Goal: Feedback & Contribution: Contribute content

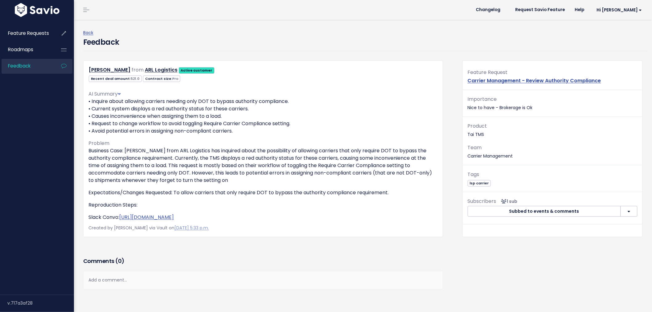
click at [35, 65] on link "Feedback" at bounding box center [27, 66] width 50 height 14
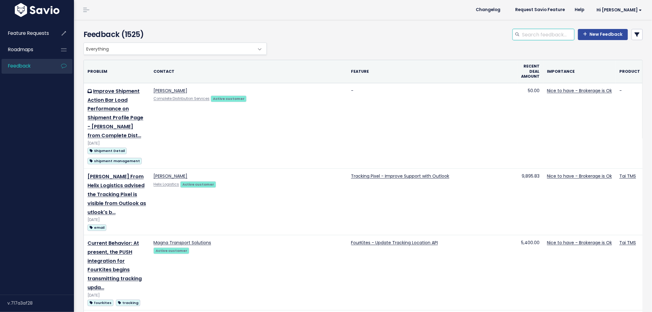
click at [531, 35] on input "search" at bounding box center [548, 34] width 53 height 11
type input "carrier rules"
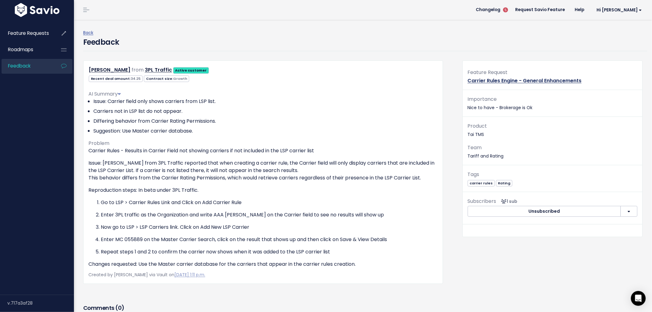
click at [550, 79] on link "Carrier Rules Engine - General Enhancements" at bounding box center [525, 80] width 114 height 7
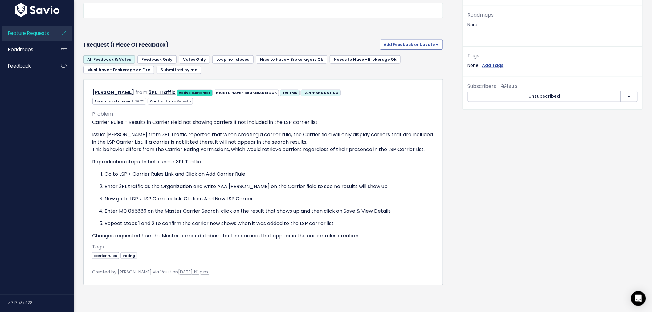
scroll to position [227, 0]
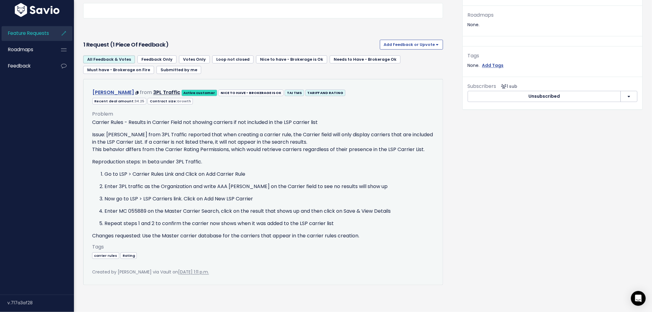
click at [108, 89] on link "David Garza" at bounding box center [113, 92] width 42 height 7
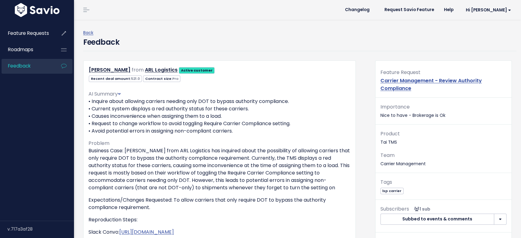
click at [18, 70] on link "Feedback" at bounding box center [27, 66] width 50 height 14
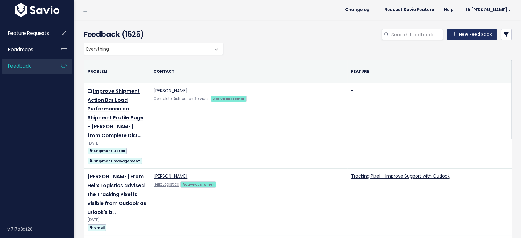
click at [457, 35] on link "New Feedback" at bounding box center [472, 34] width 50 height 11
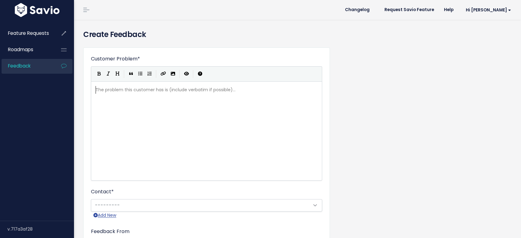
scroll to position [1, 0]
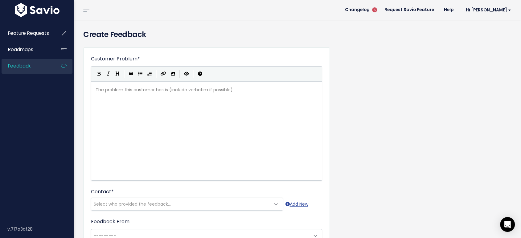
click at [202, 99] on div "The problem this customer has is (include verbatim if possible)... xxxxxxxxxx ​" at bounding box center [214, 139] width 240 height 108
click at [160, 90] on pre "Business Case:" at bounding box center [209, 90] width 230 height 8
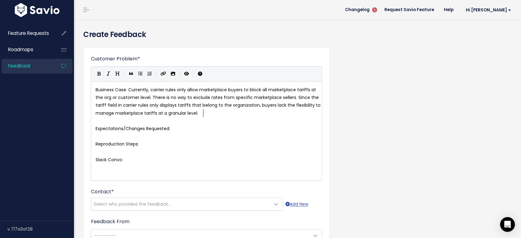
drag, startPoint x: 209, startPoint y: 98, endPoint x: 227, endPoint y: 110, distance: 21.8
click at [209, 98] on span "Business Case: Currently, carrier rules only allow marketplace buyers to block …" at bounding box center [209, 102] width 226 height 30
type textarea "specific"
drag, startPoint x: 227, startPoint y: 96, endPoint x: 235, endPoint y: 96, distance: 7.7
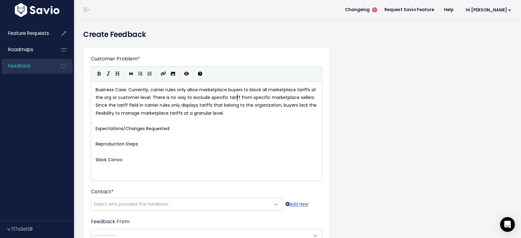
type textarea "tariffs"
click at [253, 113] on pre "Business Case: Currently, carrier rules only allow marketplace buyers to block …" at bounding box center [209, 101] width 230 height 31
click at [180, 129] on pre "Expectations/Changes Requested:" at bounding box center [209, 129] width 230 height 8
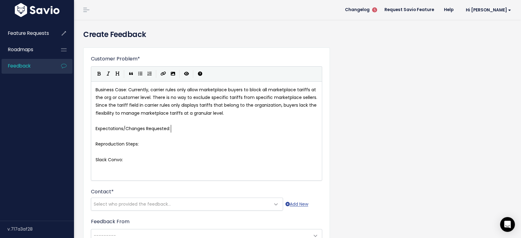
paste textarea
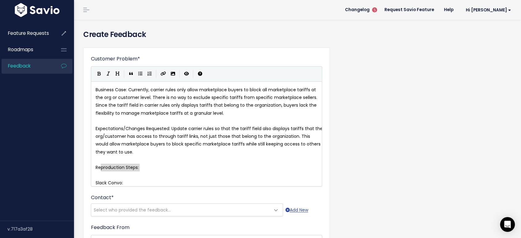
type textarea "Reproduction Steps:"
drag, startPoint x: 144, startPoint y: 168, endPoint x: 96, endPoint y: 165, distance: 47.9
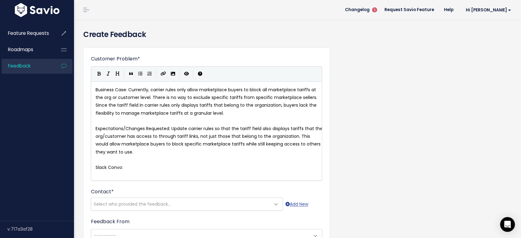
click at [133, 165] on pre "Slack Convo:" at bounding box center [209, 168] width 230 height 8
click at [165, 165] on pre "Slack Convo:" at bounding box center [209, 168] width 230 height 8
paste textarea "H"
type textarea "HS Convo:"
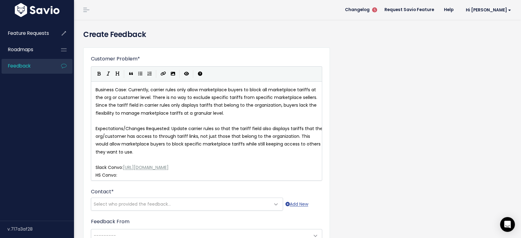
click at [198, 174] on pre "HS Convo:" at bounding box center [209, 175] width 230 height 8
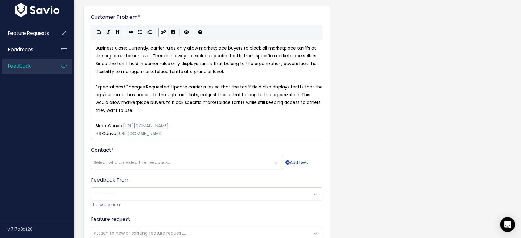
scroll to position [103, 0]
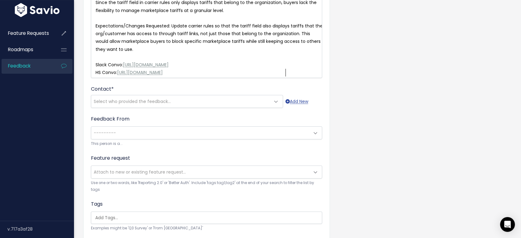
click at [176, 104] on span "Select who provided the feedback..." at bounding box center [180, 101] width 179 height 12
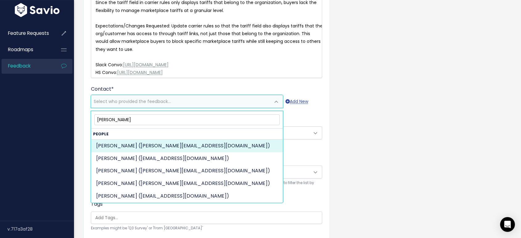
type input "[PERSON_NAME]"
select select "ACTIVE"
select select "88964346"
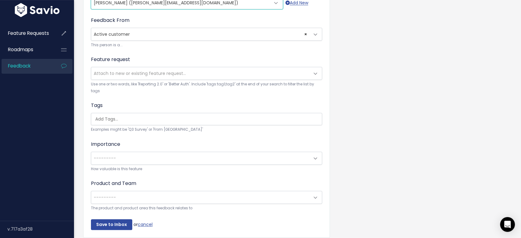
scroll to position [205, 0]
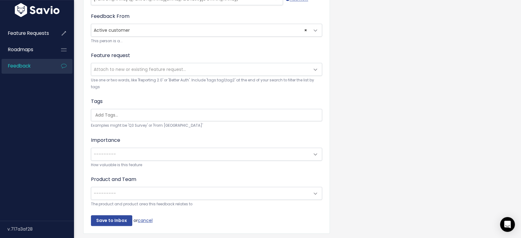
click at [140, 112] on input "search" at bounding box center [208, 115] width 230 height 6
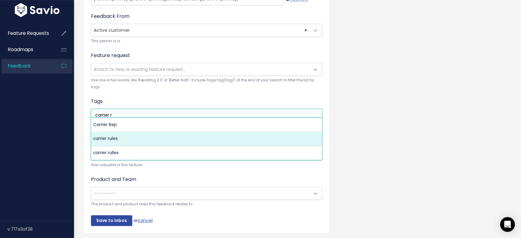
type input "carrier r"
select select "13522"
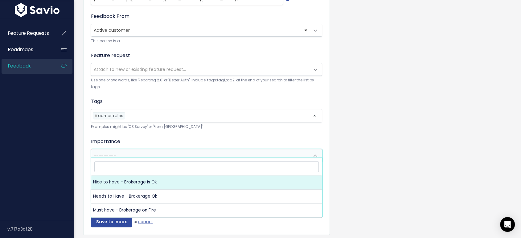
click at [125, 150] on span "---------" at bounding box center [200, 155] width 218 height 12
select select "NICE_TO_HAVE"
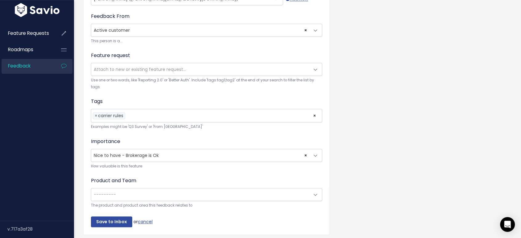
click at [138, 190] on span "---------" at bounding box center [200, 194] width 218 height 12
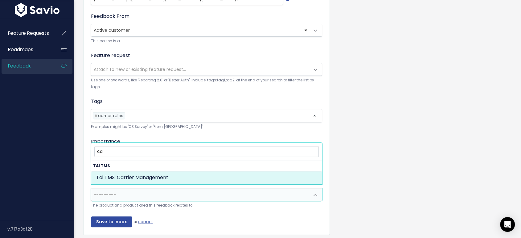
type input "ca"
select select "MAIN:CARRIER_MANAGEMENT"
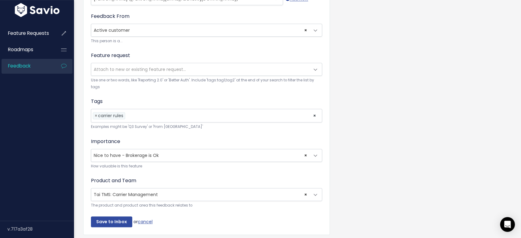
click at [140, 191] on span "× Tai TMS: Carrier Management" at bounding box center [200, 194] width 218 height 12
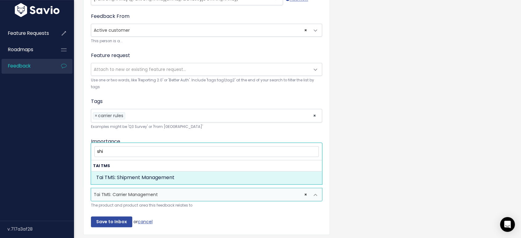
type input "shi"
select select "MAIN:SHIPMENT_MANAGEMENT"
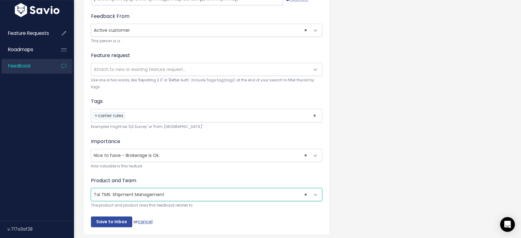
click at [143, 188] on span "× Tai TMS: Shipment Management" at bounding box center [200, 194] width 218 height 12
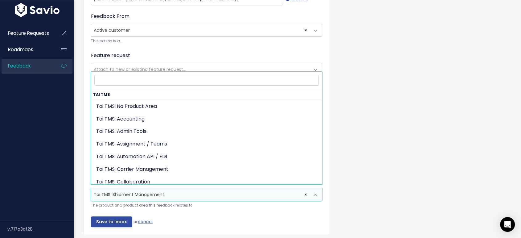
scroll to position [155, 0]
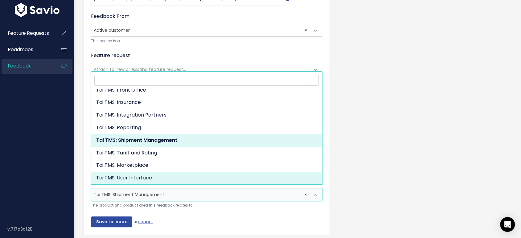
click at [177, 209] on form "Customer Problem * Business Case: Currently, carrier rules only allow marketpla…" at bounding box center [206, 38] width 231 height 377
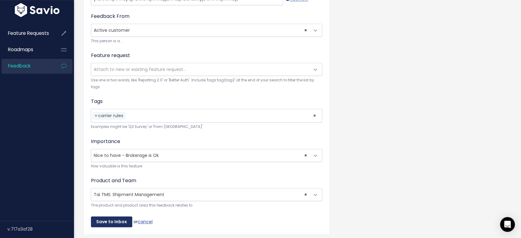
click at [104, 216] on input "Save to Inbox" at bounding box center [111, 221] width 41 height 11
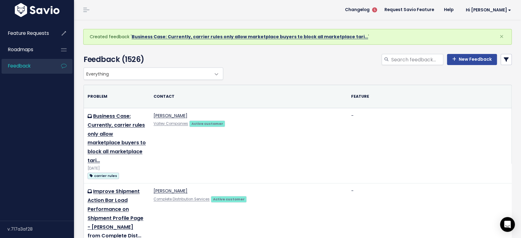
click at [203, 34] on link "Business Case: Currently, carrier rules only allow marketplace buyers to block …" at bounding box center [250, 37] width 236 height 6
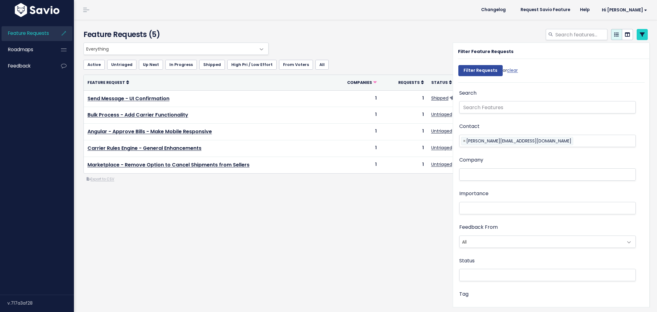
select select
